Goal: Task Accomplishment & Management: Manage account settings

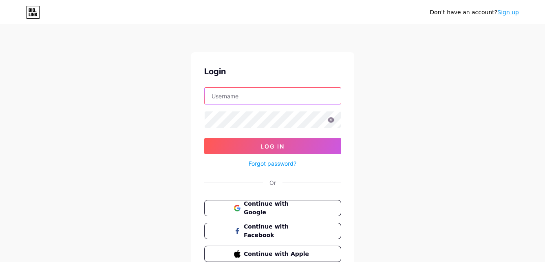
click at [274, 99] on input "text" at bounding box center [273, 96] width 136 height 16
type input "[EMAIL_ADDRESS][DOMAIN_NAME]"
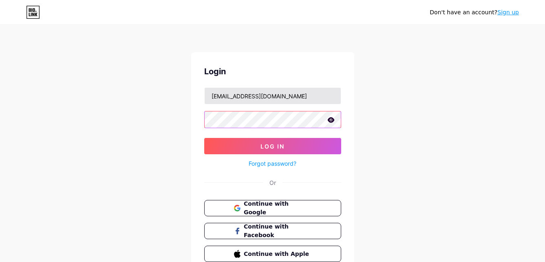
click at [204, 138] on button "Log In" at bounding box center [272, 146] width 137 height 16
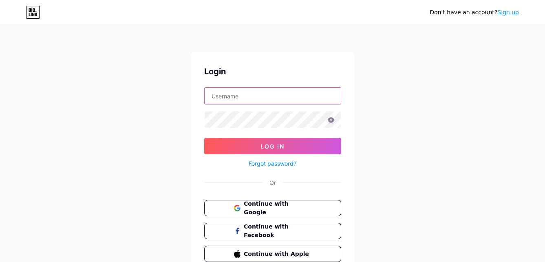
click at [290, 100] on input "text" at bounding box center [273, 96] width 136 height 16
type input "[EMAIL_ADDRESS][DOMAIN_NAME]"
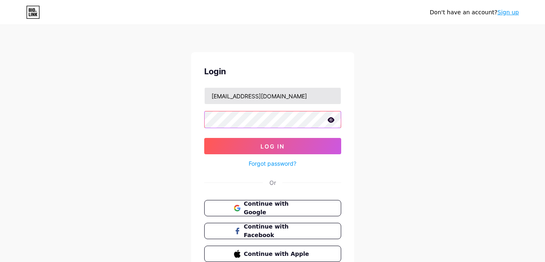
click at [204, 138] on button "Log In" at bounding box center [272, 146] width 137 height 16
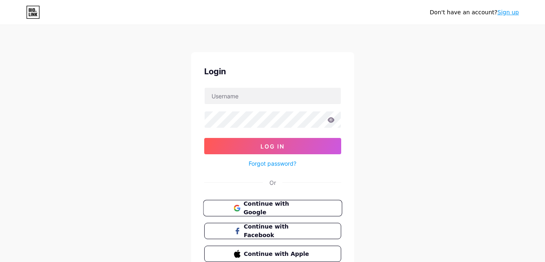
click at [275, 207] on span "Continue with Google" at bounding box center [277, 208] width 68 height 18
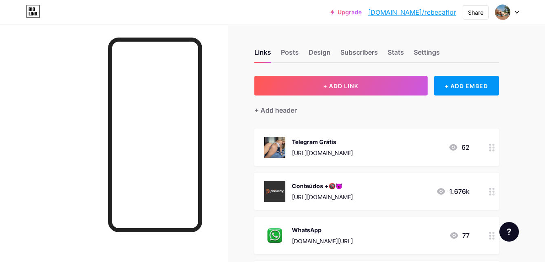
click at [519, 13] on icon at bounding box center [517, 12] width 4 height 3
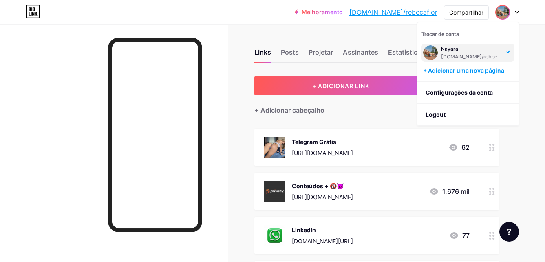
click at [447, 72] on div "+ Adicionar uma nova página" at bounding box center [468, 70] width 91 height 8
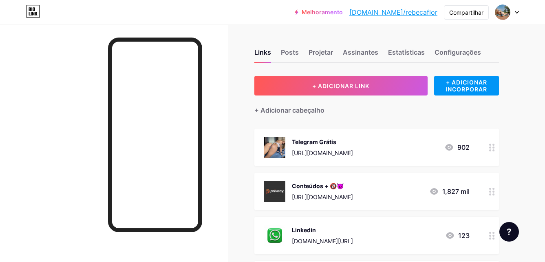
click at [513, 9] on div at bounding box center [508, 12] width 24 height 15
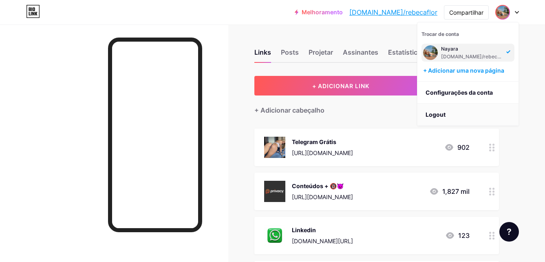
click at [452, 114] on li "Logout" at bounding box center [468, 115] width 101 height 22
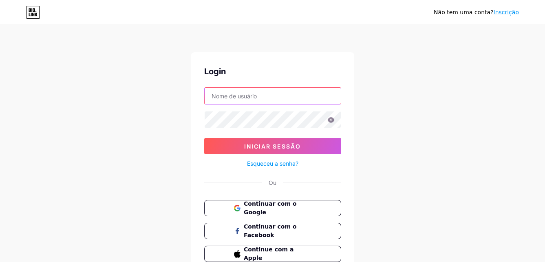
click at [273, 100] on input "text" at bounding box center [273, 96] width 136 height 16
click at [277, 211] on span "Continuar com o Google" at bounding box center [277, 208] width 68 height 18
